Goal: Task Accomplishment & Management: Manage account settings

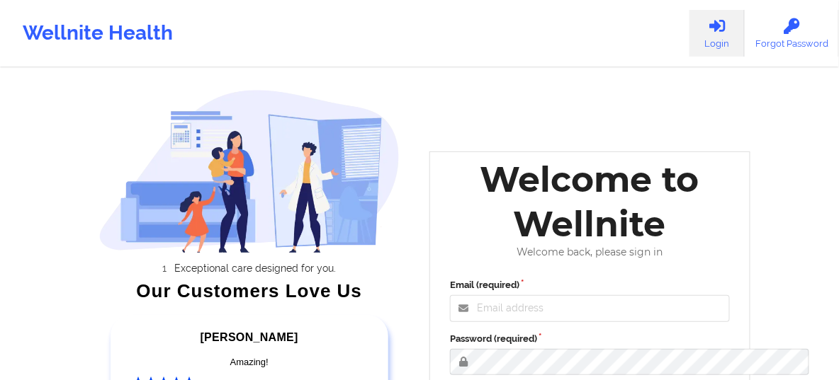
click at [716, 21] on icon at bounding box center [717, 26] width 18 height 16
click at [479, 322] on input "Email (required)" at bounding box center [590, 308] width 280 height 27
type input "[EMAIL_ADDRESS][DOMAIN_NAME]"
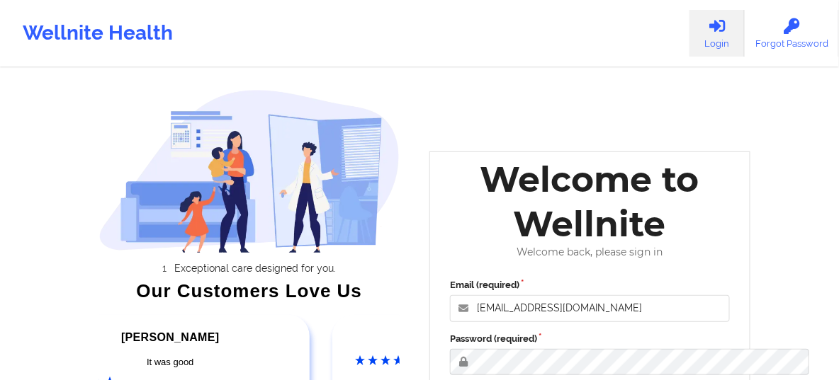
scroll to position [276, 0]
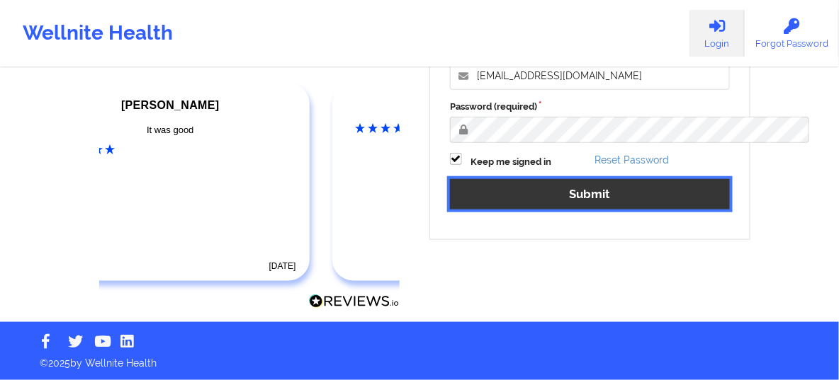
click at [612, 179] on button "Submit" at bounding box center [590, 194] width 280 height 30
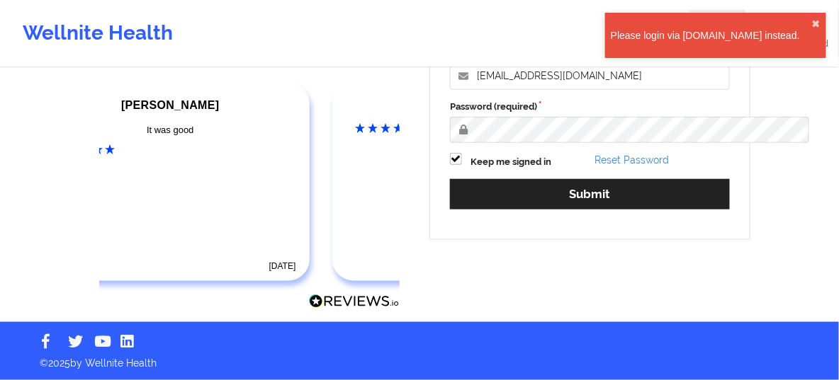
click at [701, 31] on div "Please login via [DOMAIN_NAME] instead." at bounding box center [711, 35] width 201 height 14
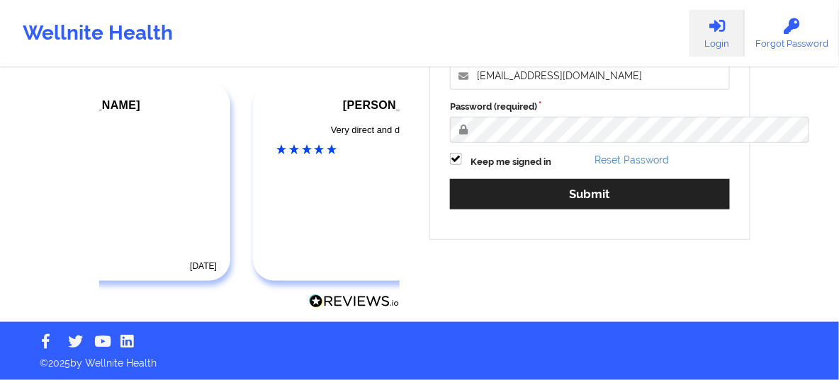
scroll to position [0, 0]
